Goal: Transaction & Acquisition: Purchase product/service

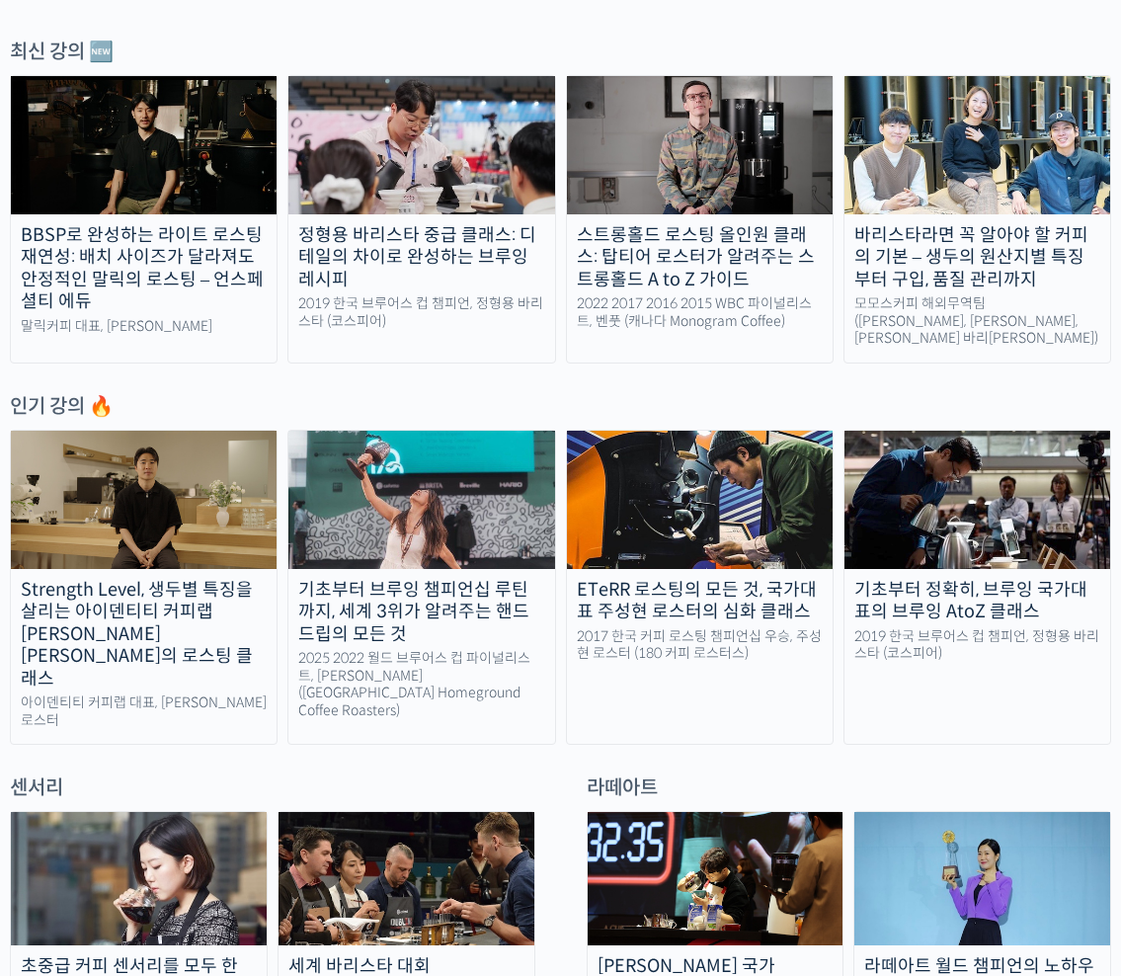
scroll to position [666, 0]
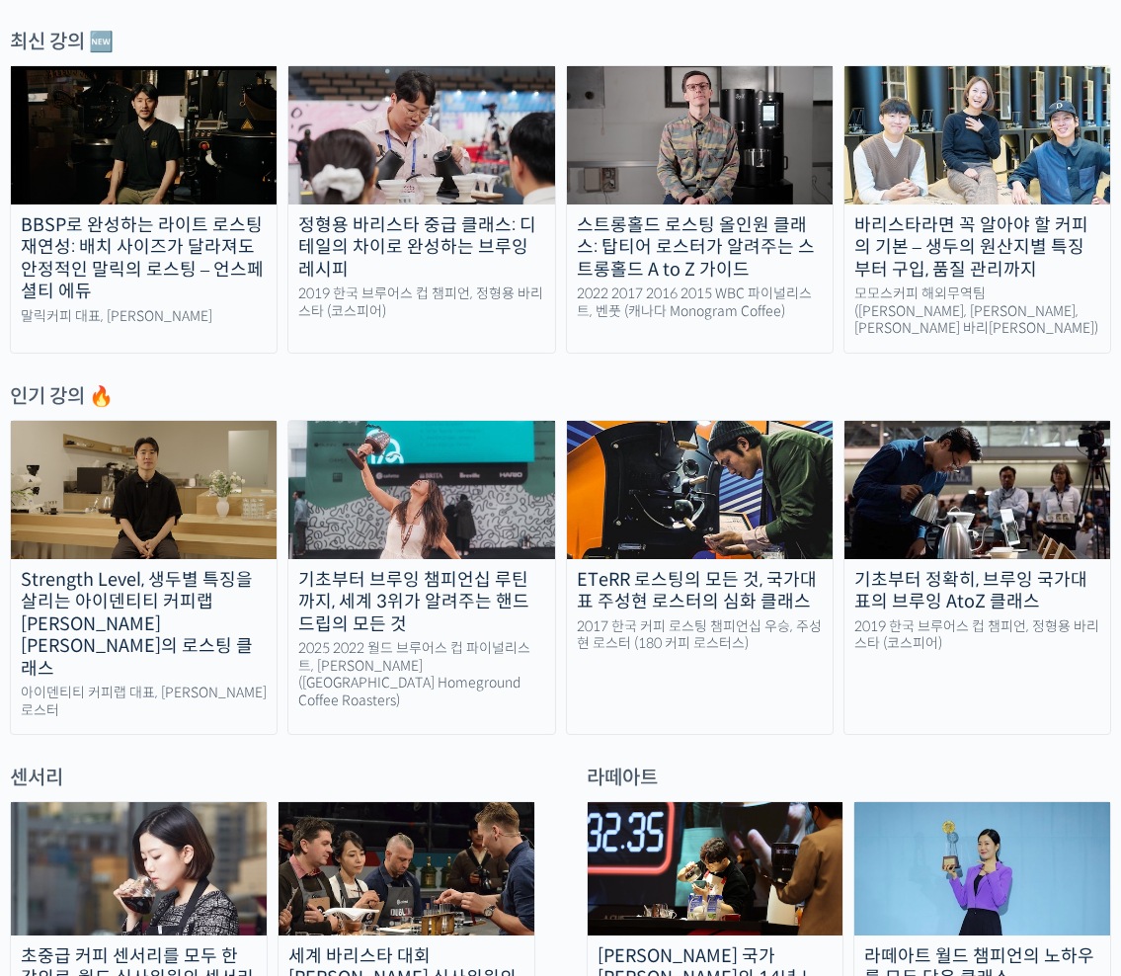
click at [394, 478] on img at bounding box center [422, 490] width 266 height 138
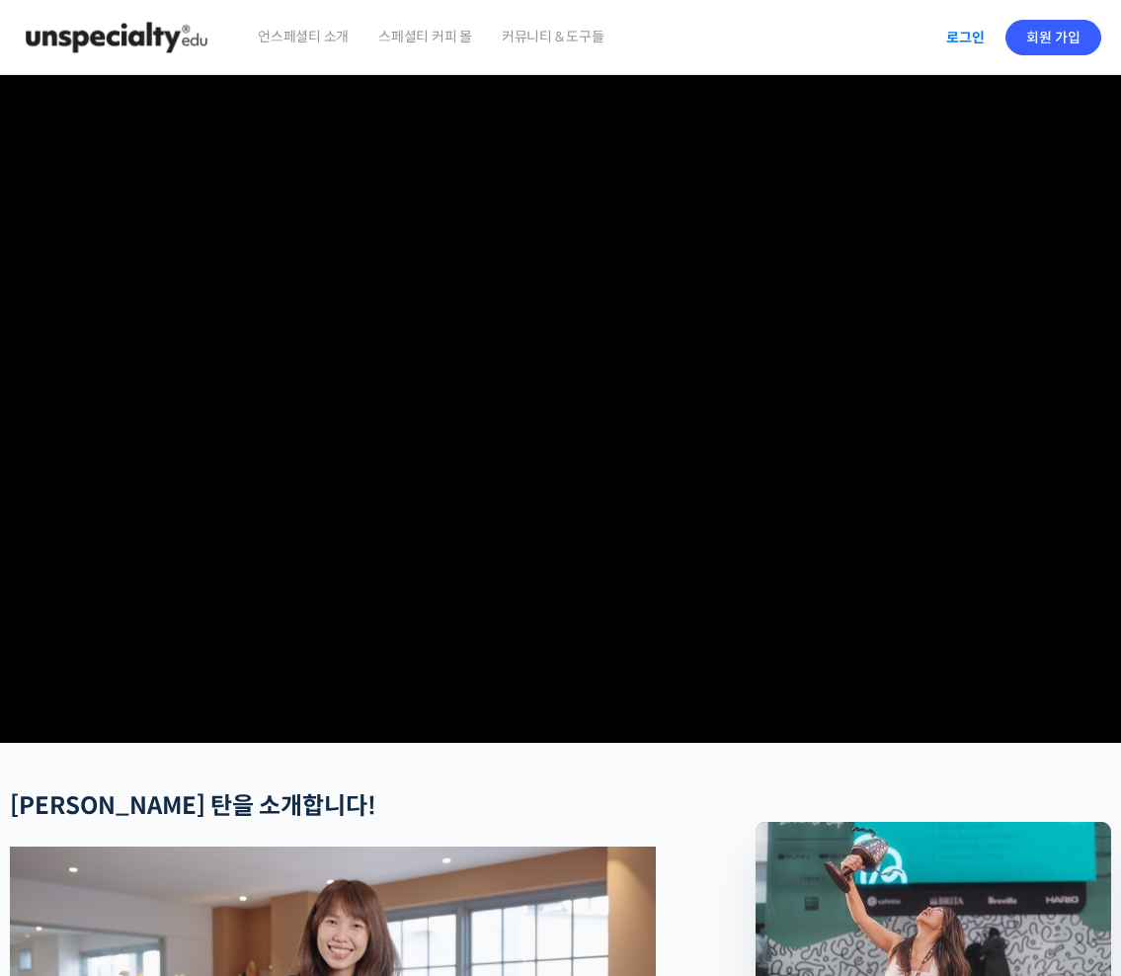
click at [966, 45] on link "로그인" at bounding box center [966, 37] width 62 height 45
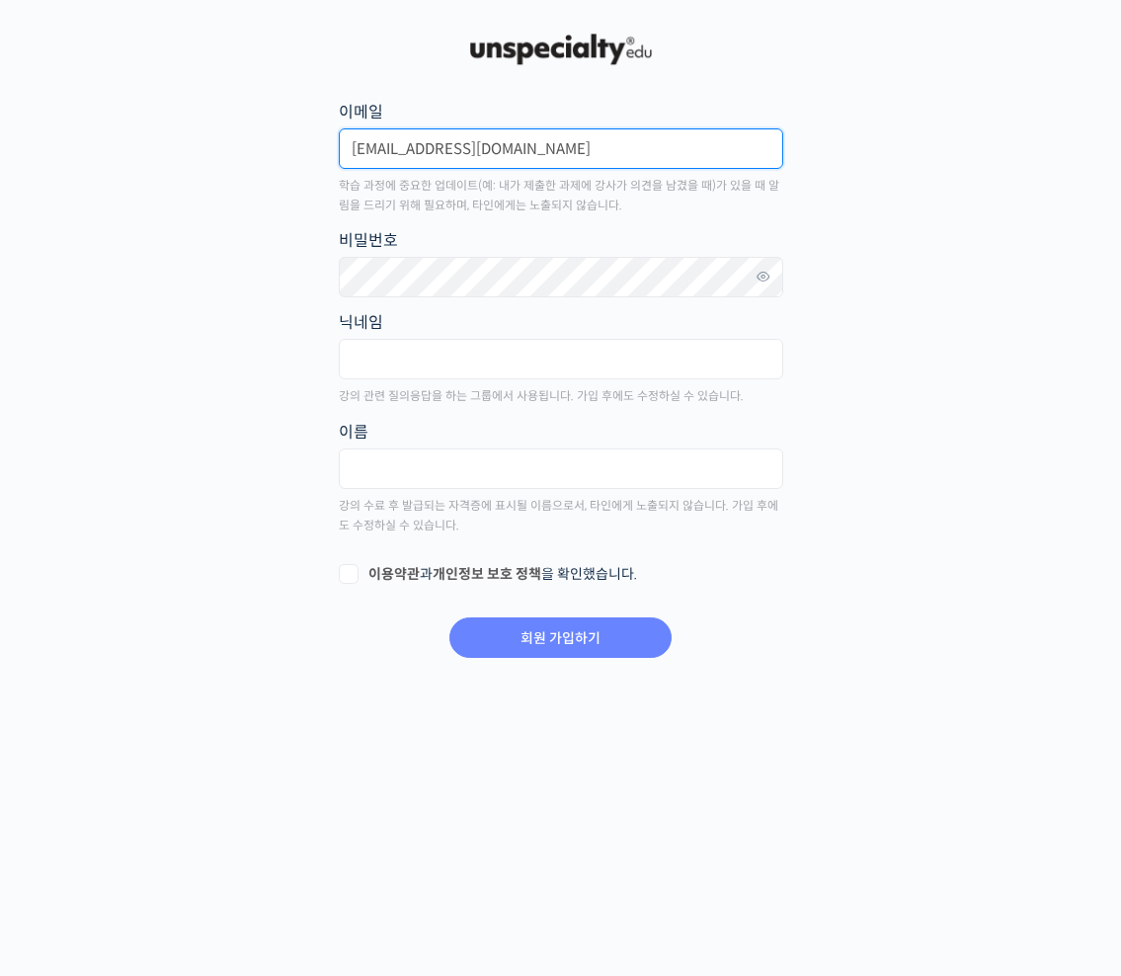
type input "lyujaew@gmail.com"
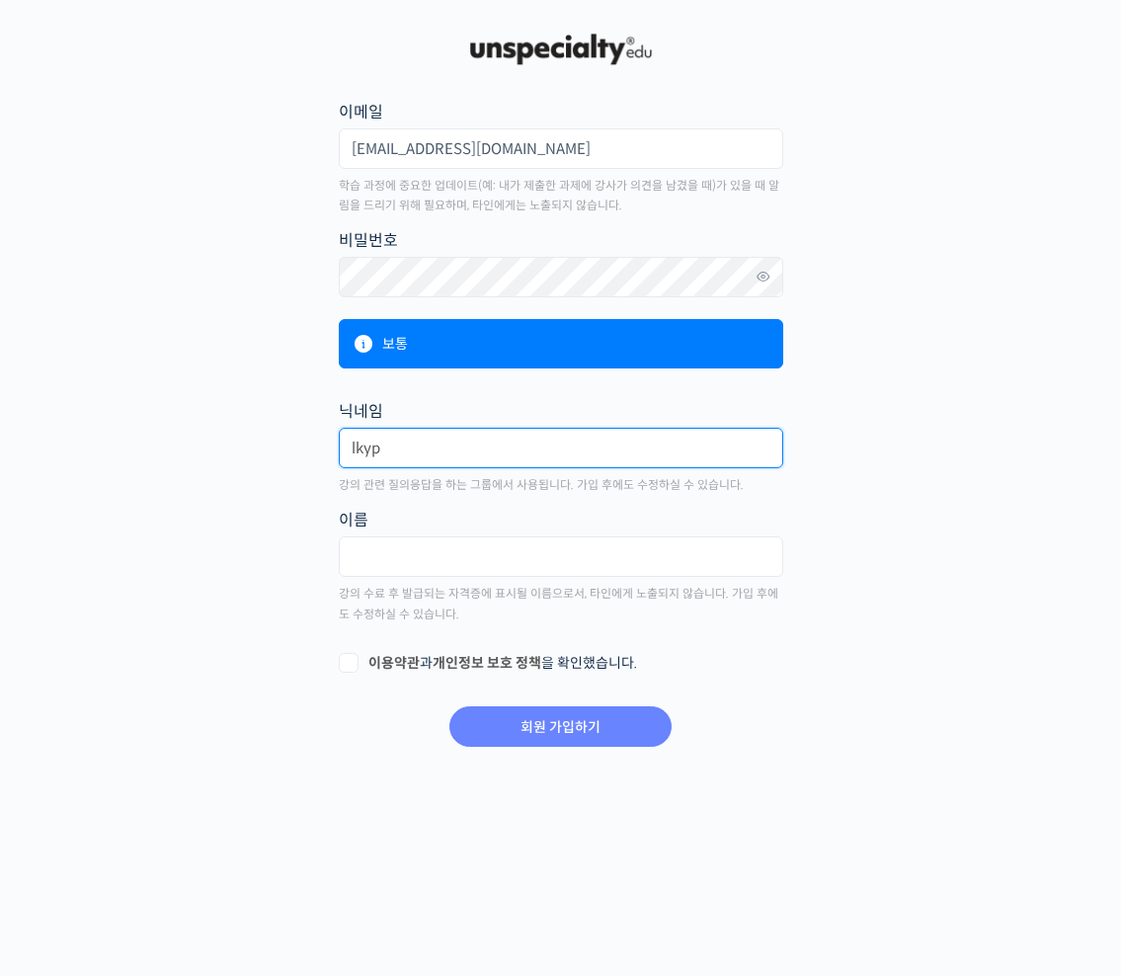
type input "lkyp"
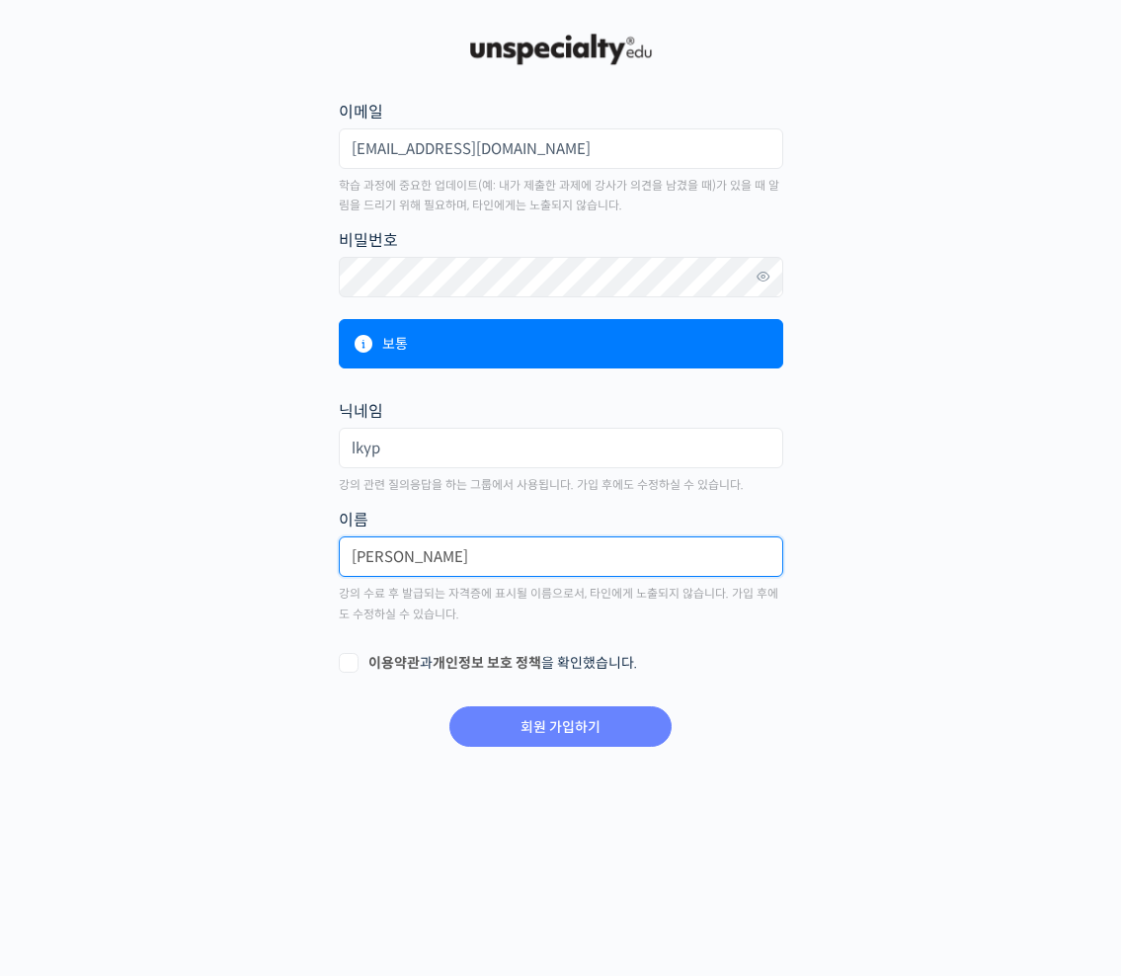
type input "유재윤"
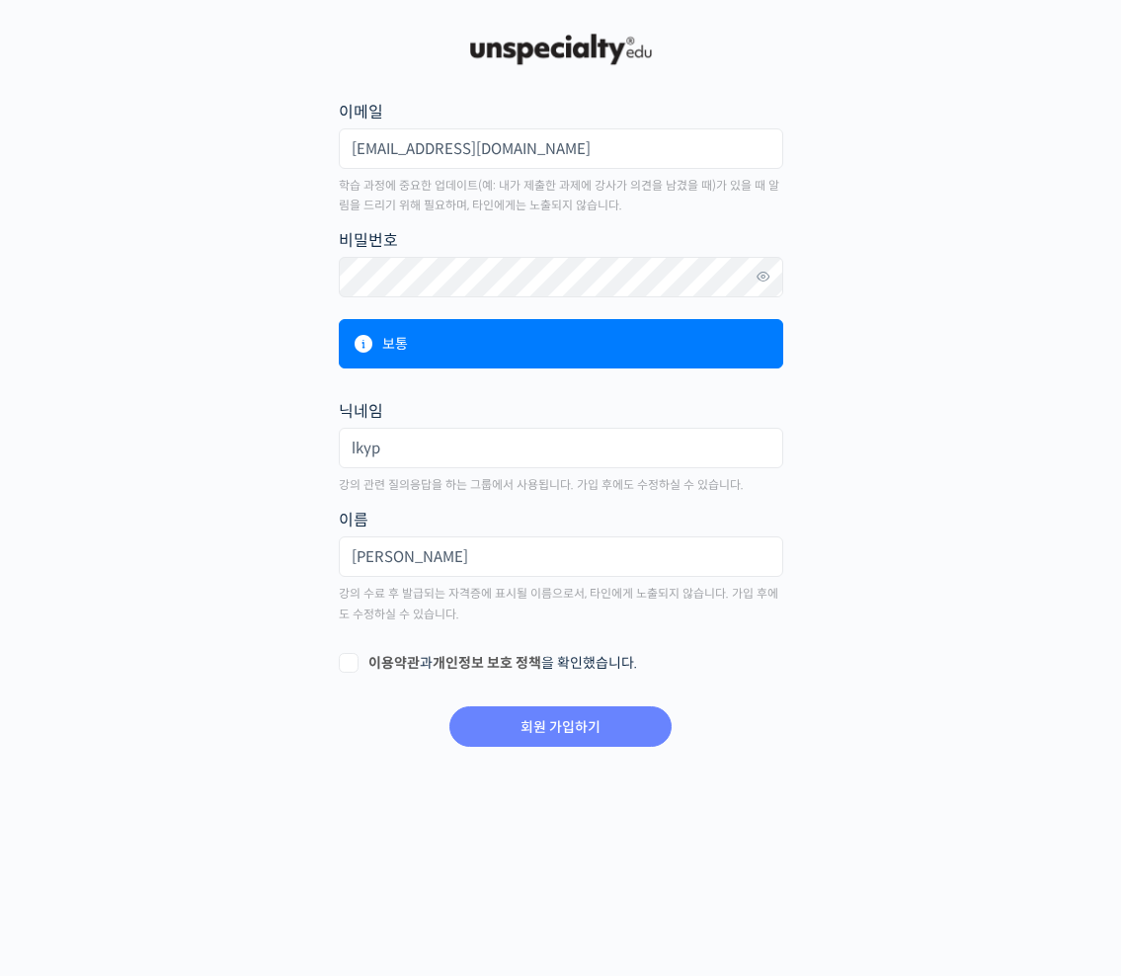
click at [350, 664] on label "이용약관 과 개인정보 보호 정책 을 확인했습니다." at bounding box center [561, 664] width 445 height 20
click at [350, 664] on input "이용약관 과 개인정보 보호 정책 을 확인했습니다." at bounding box center [345, 660] width 13 height 13
checkbox input "true"
click at [520, 727] on input "회원 가입하기" at bounding box center [561, 726] width 222 height 41
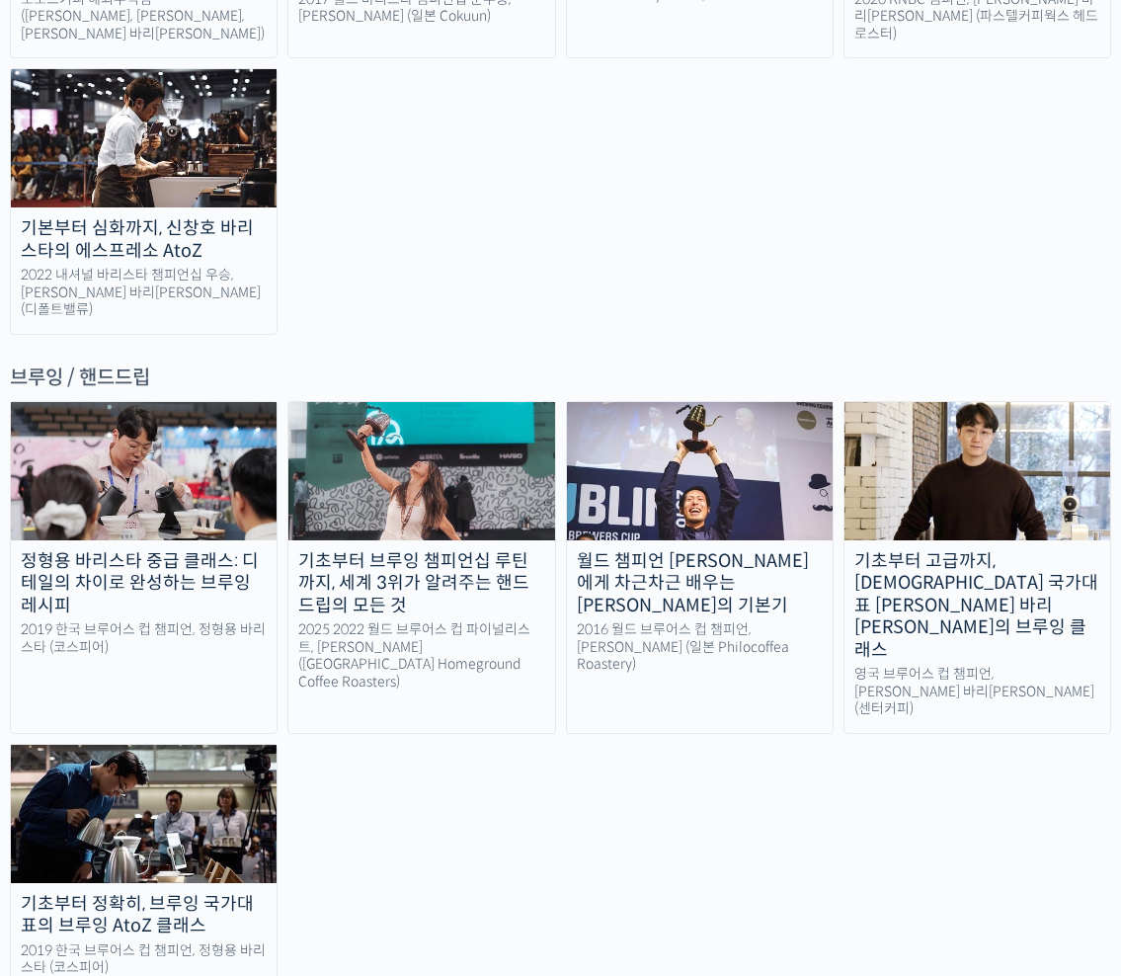
scroll to position [3010, 0]
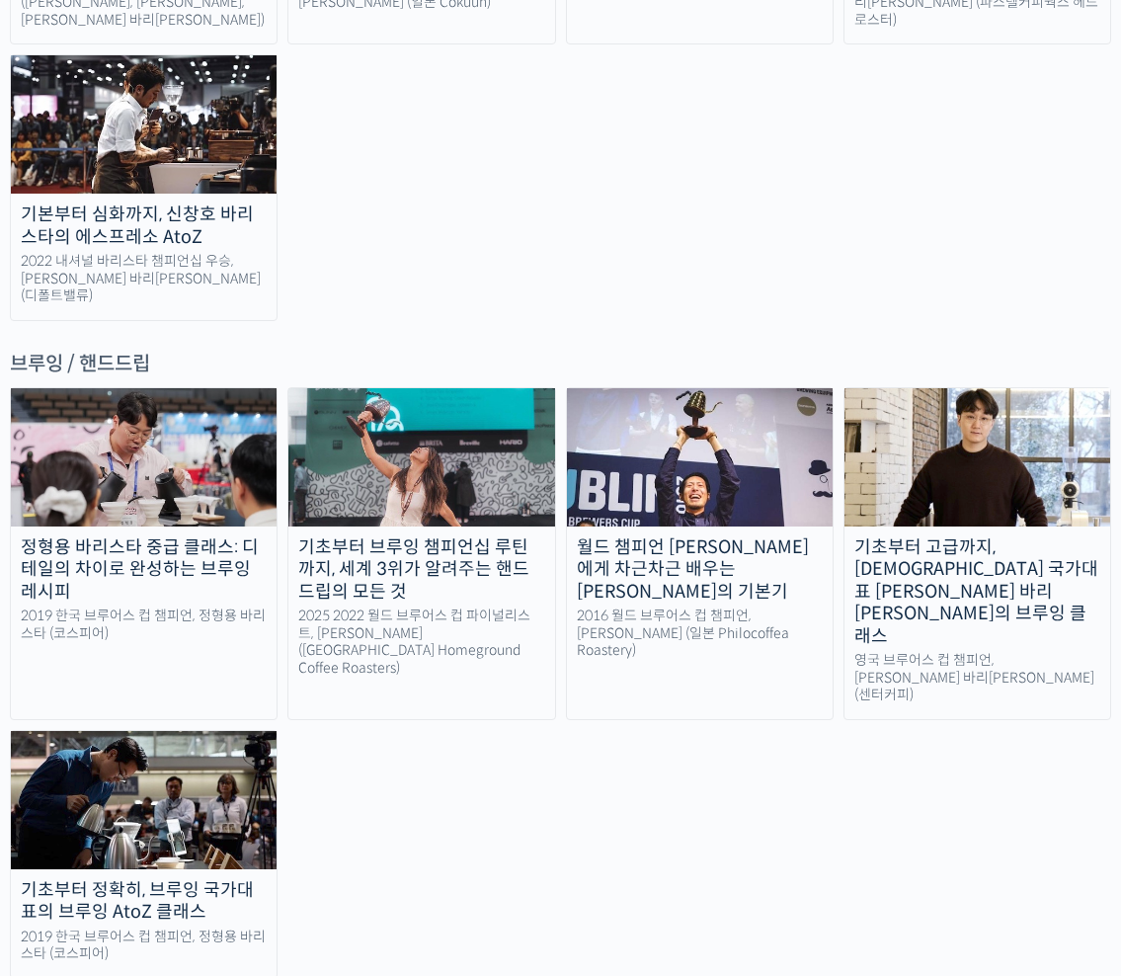
click at [186, 537] on div "정형용 바리스타 중급 클래스: 디테일의 차이로 완성하는 브루잉 레시피" at bounding box center [144, 570] width 266 height 67
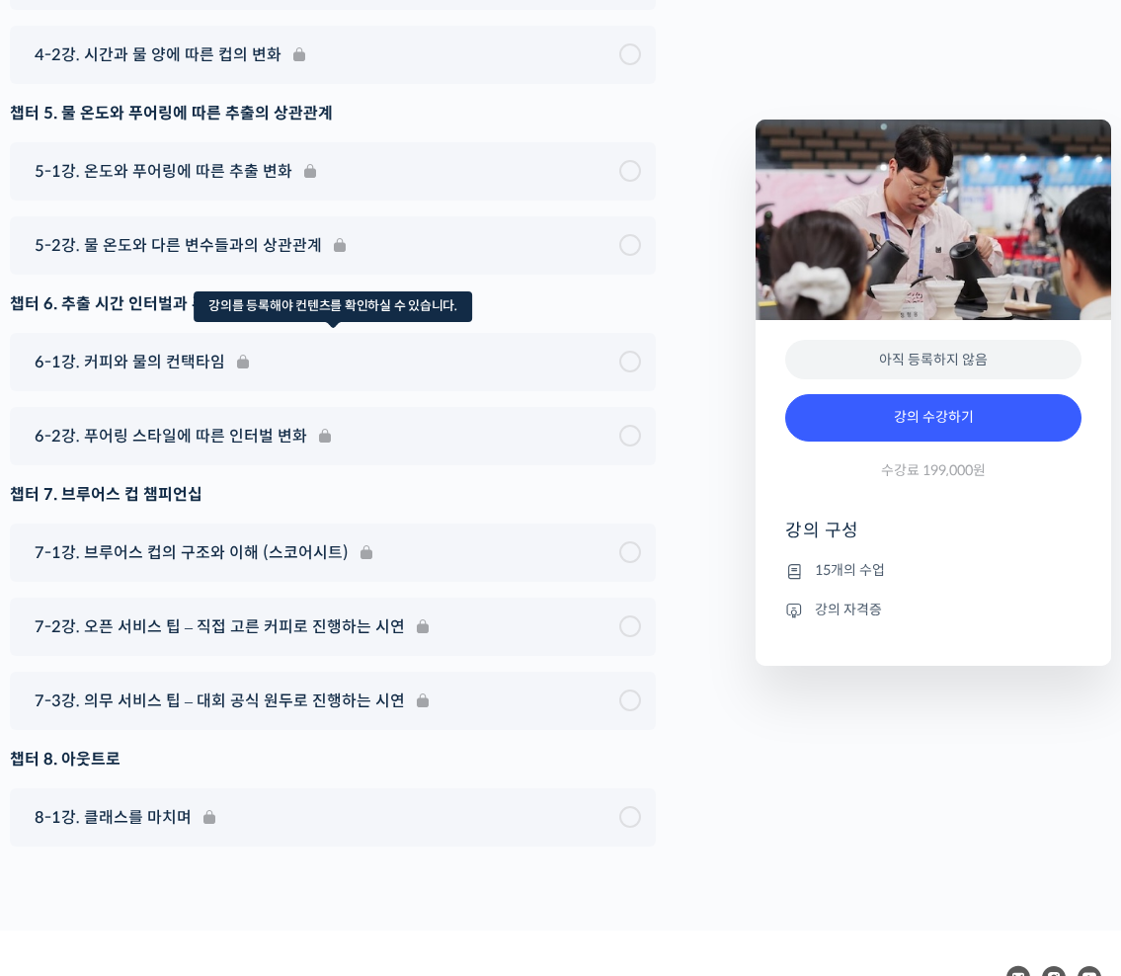
scroll to position [6453, 0]
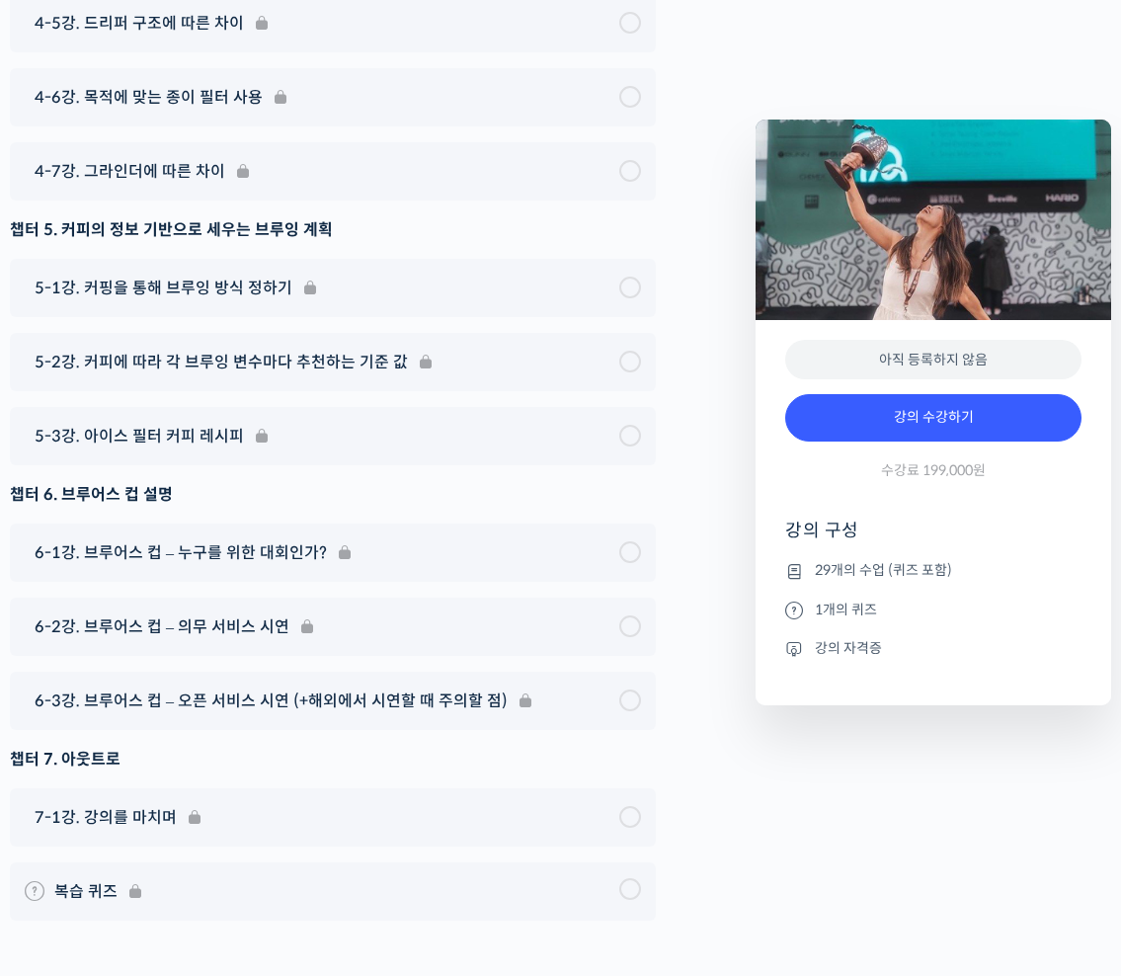
scroll to position [11337, 0]
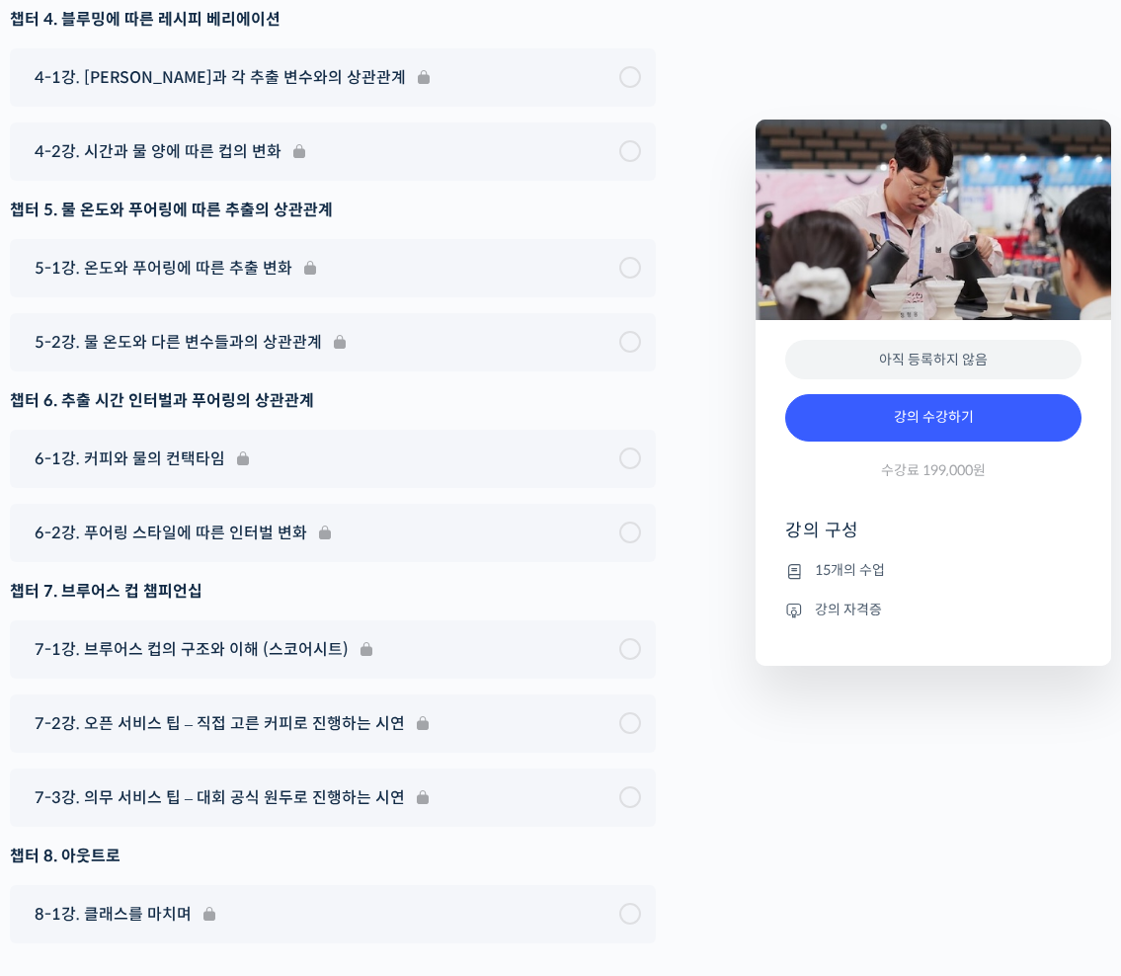
scroll to position [6319, 0]
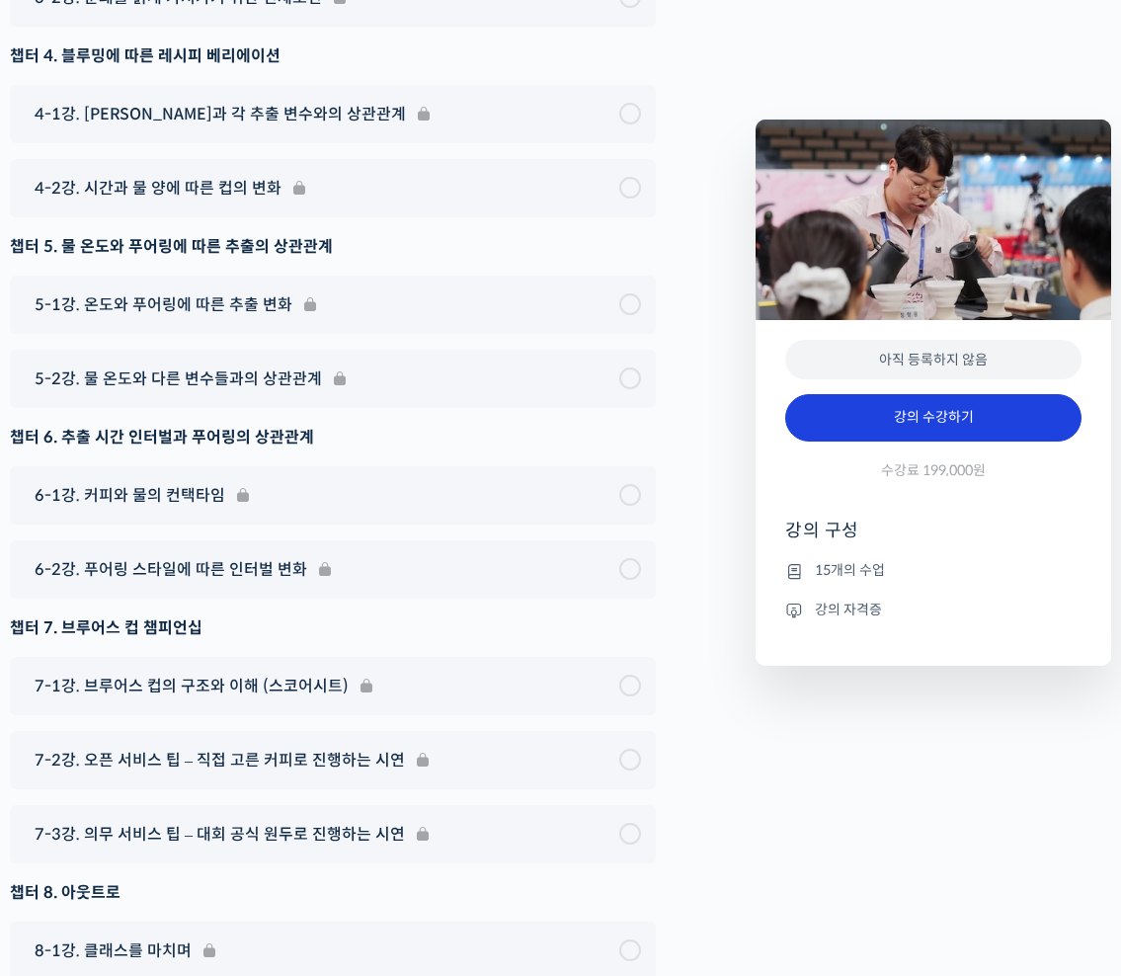
click at [966, 405] on link "강의 수강하기" at bounding box center [934, 417] width 296 height 47
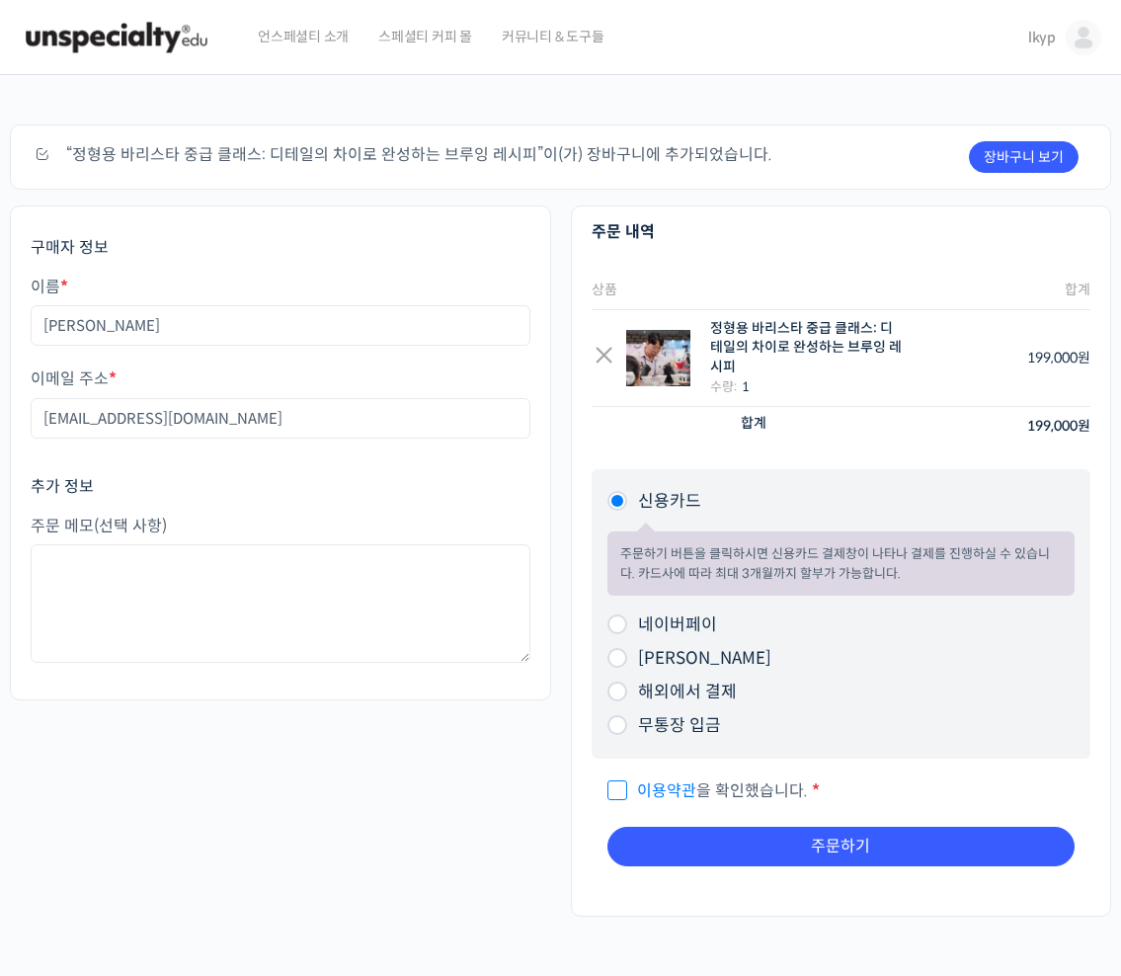
click at [618, 619] on input "네이버페이" at bounding box center [618, 625] width 20 height 20
radio input "true"
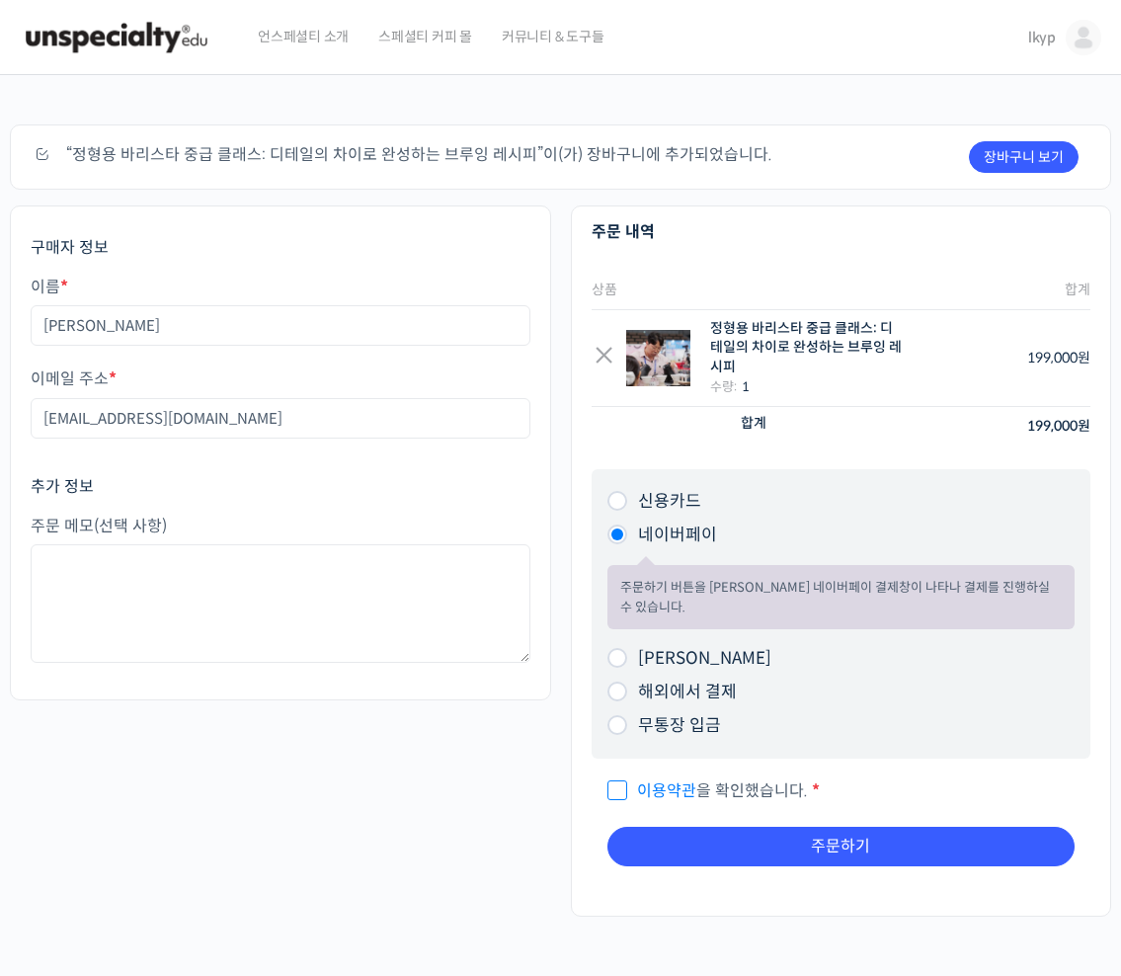
click at [621, 797] on span "이용약관 을 확인했습니다." at bounding box center [708, 791] width 201 height 21
click at [621, 789] on input "이용약관 을 확인했습니다. *" at bounding box center [614, 782] width 13 height 13
checkbox input "true"
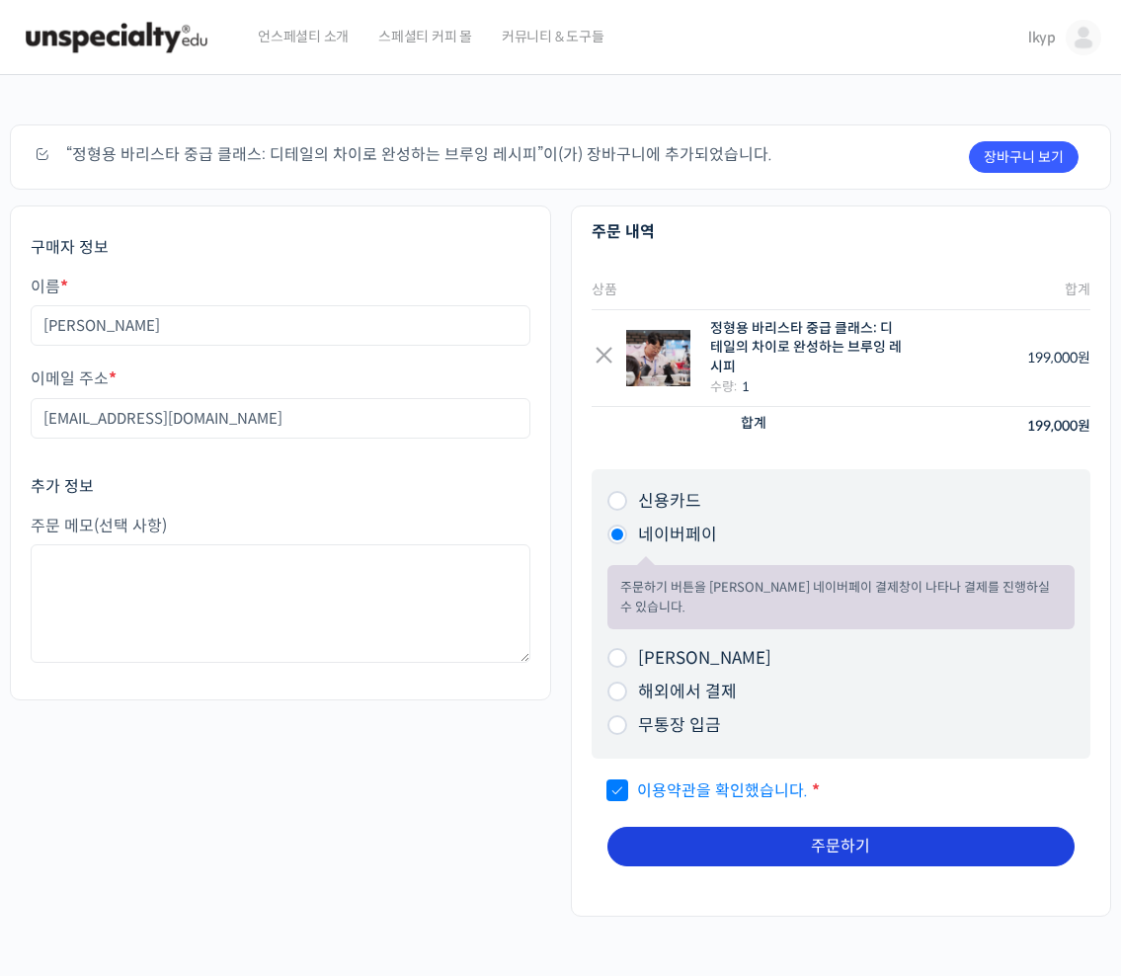
click at [787, 843] on button "주문하기" at bounding box center [842, 847] width 468 height 40
